Goal: Transaction & Acquisition: Purchase product/service

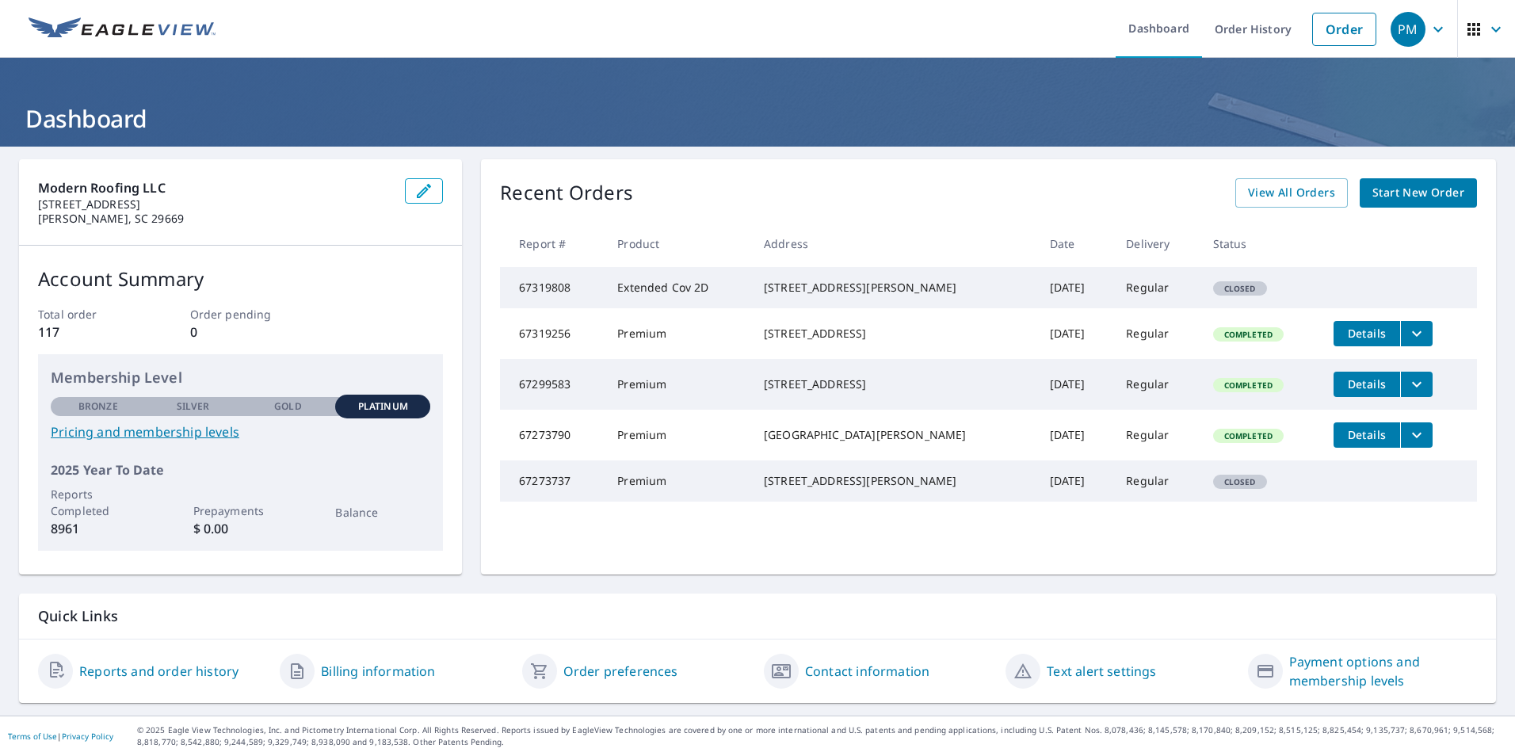
click at [1413, 192] on span "Start New Order" at bounding box center [1418, 193] width 92 height 20
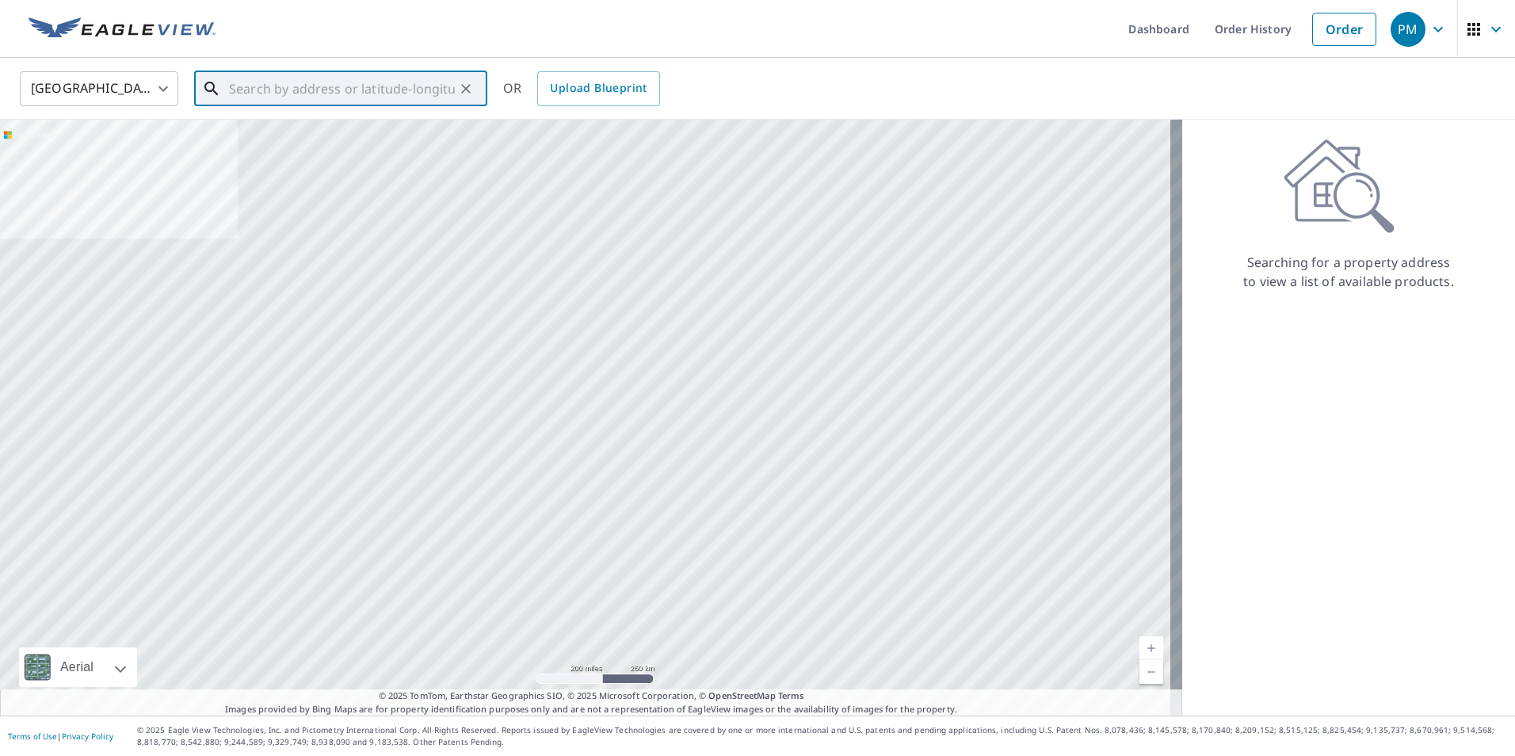
click at [235, 96] on input "text" at bounding box center [342, 89] width 226 height 44
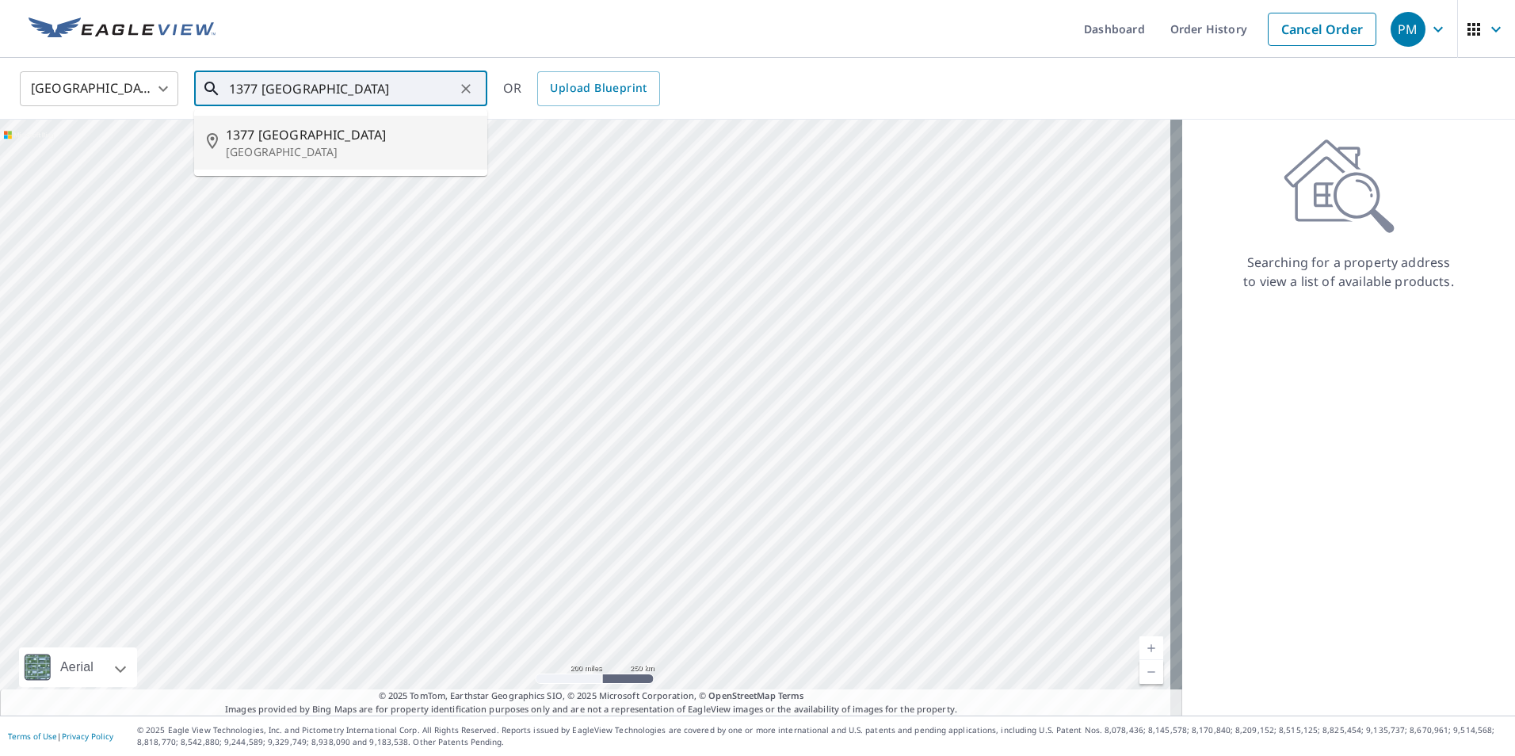
click at [271, 135] on span "1377 [GEOGRAPHIC_DATA]" at bounding box center [350, 134] width 249 height 19
type input "[STREET_ADDRESS]"
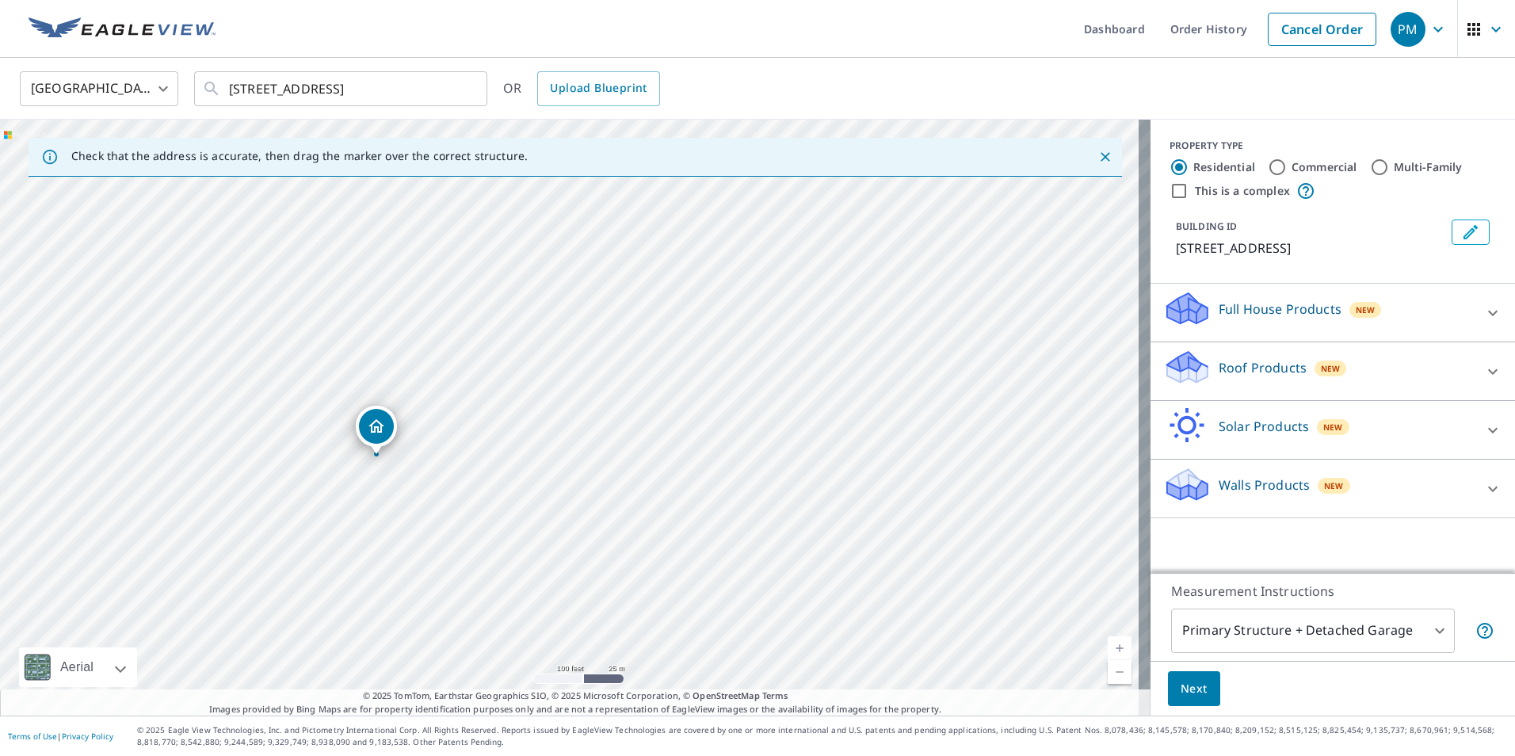
click at [1483, 370] on icon at bounding box center [1492, 371] width 19 height 19
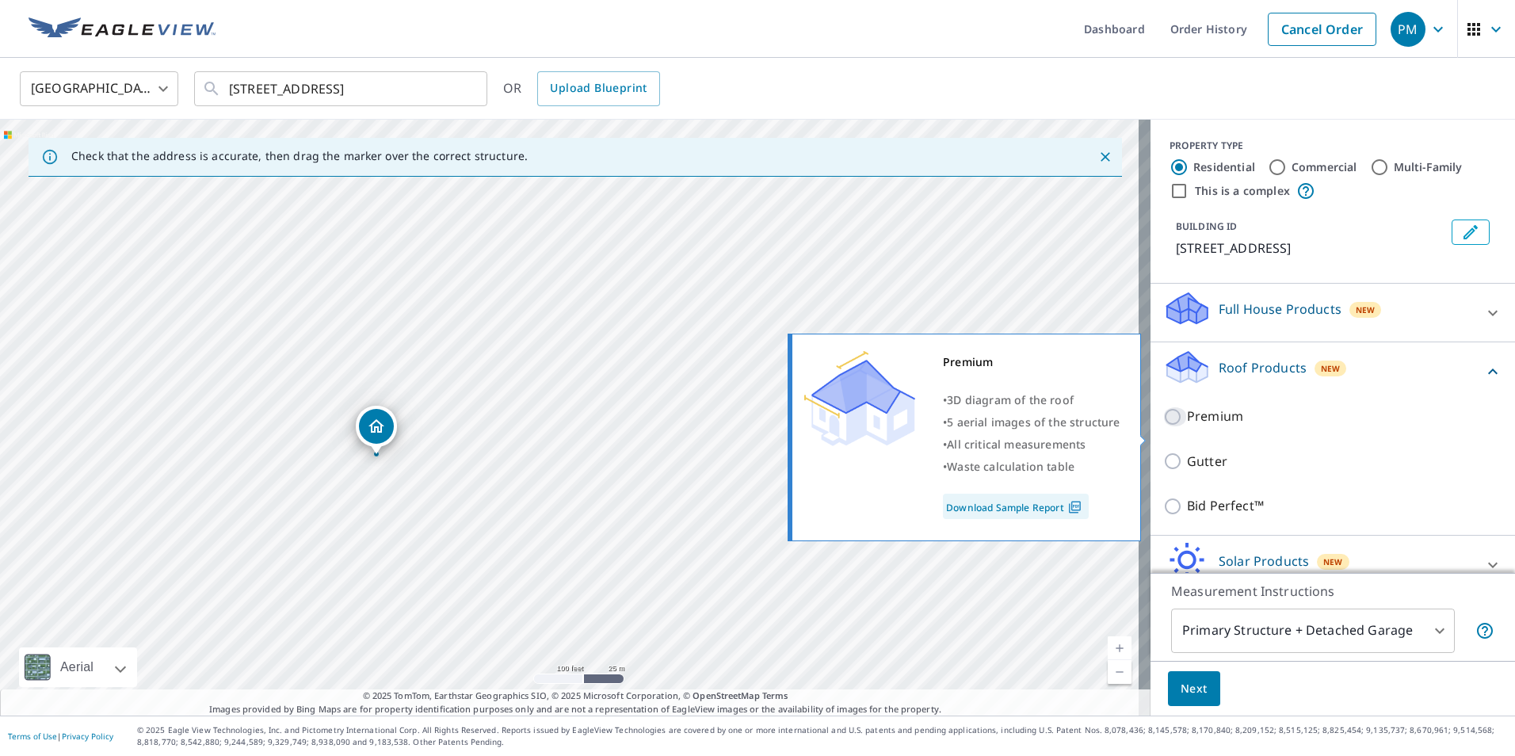
click at [1165, 426] on input "Premium" at bounding box center [1175, 416] width 24 height 19
checkbox input "true"
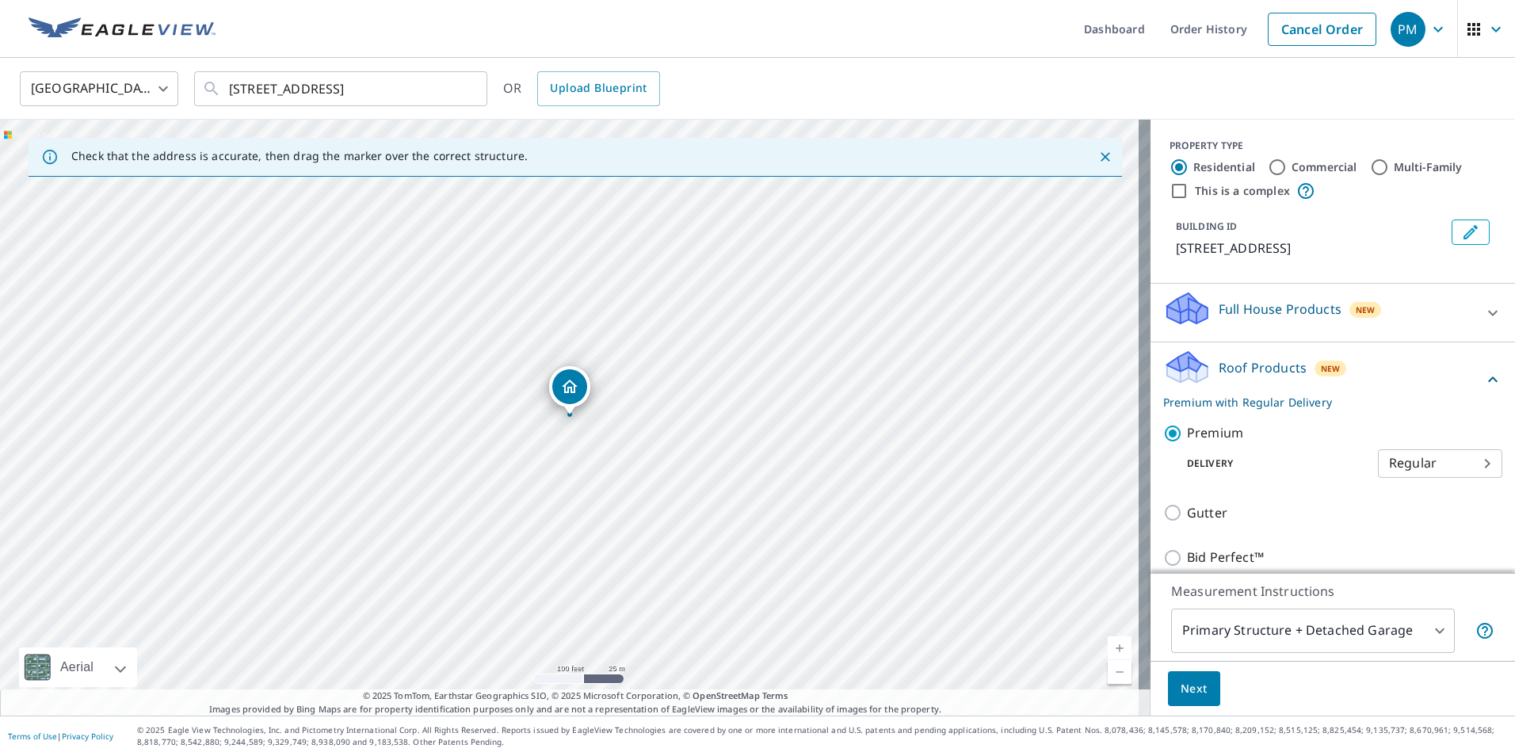
click at [1184, 688] on span "Next" at bounding box center [1194, 689] width 27 height 20
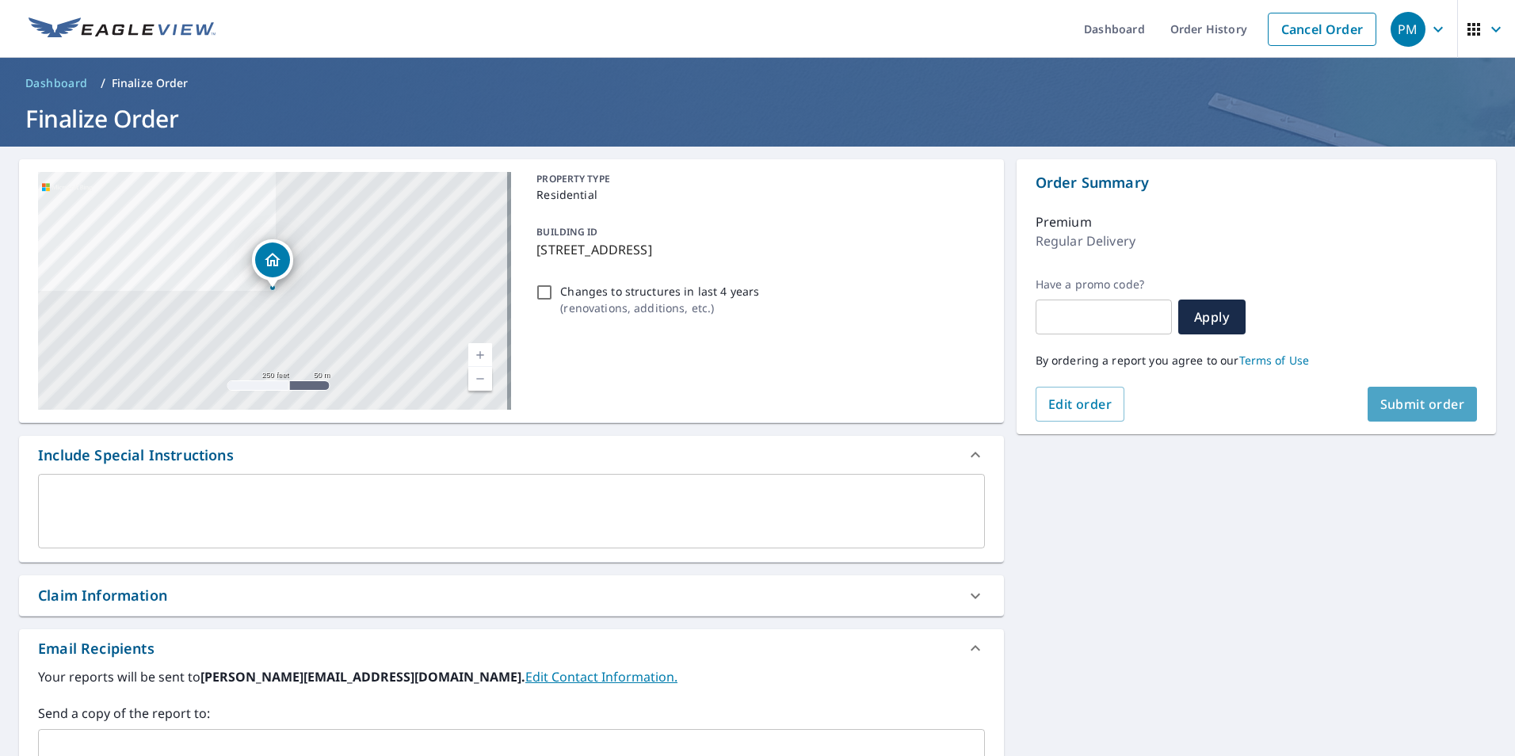
click at [1406, 404] on span "Submit order" at bounding box center [1422, 403] width 85 height 17
